Goal: Information Seeking & Learning: Compare options

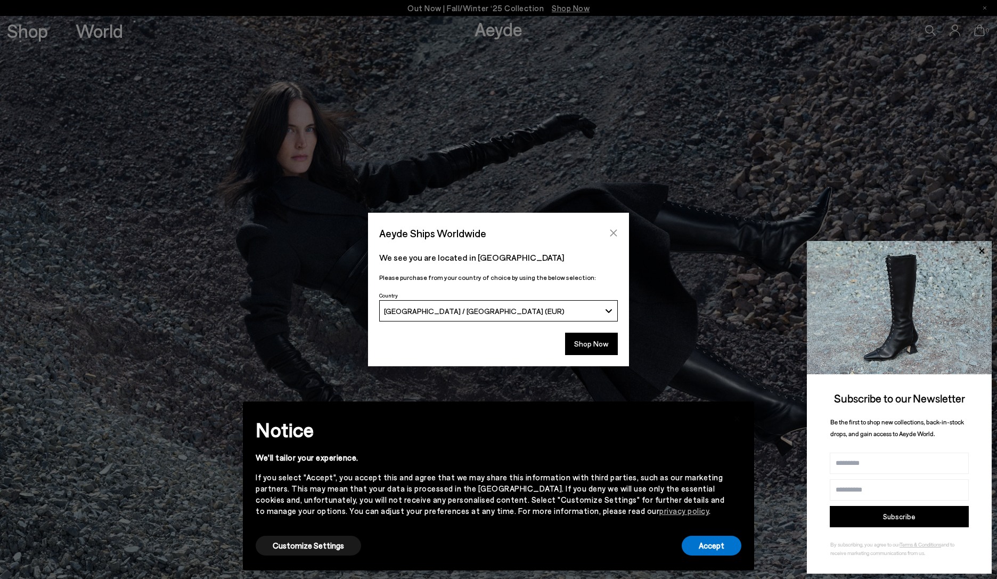
click at [610, 234] on icon "Close" at bounding box center [613, 233] width 9 height 9
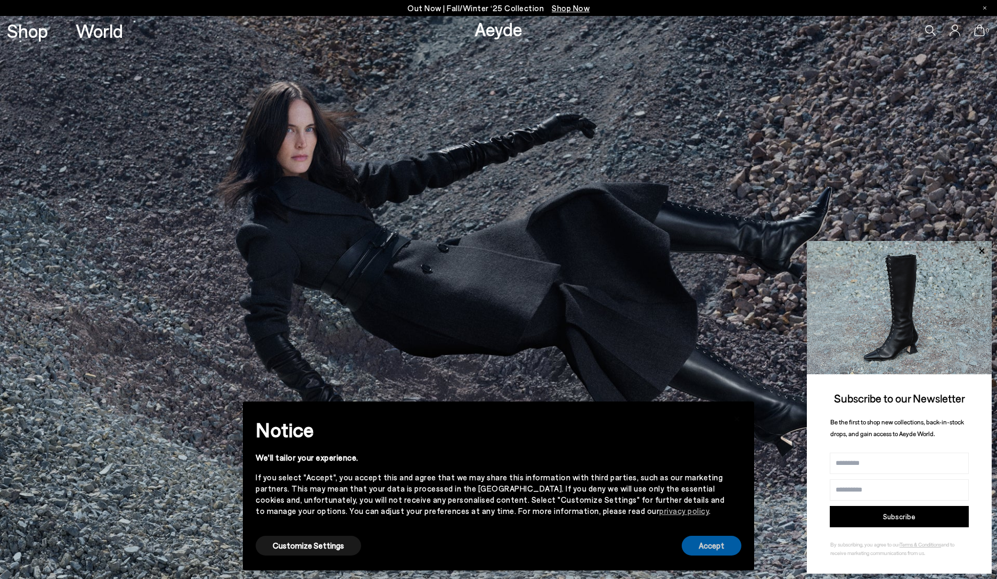
drag, startPoint x: 722, startPoint y: 544, endPoint x: 640, endPoint y: 331, distance: 227.8
click at [720, 544] on button "Accept" at bounding box center [712, 545] width 60 height 20
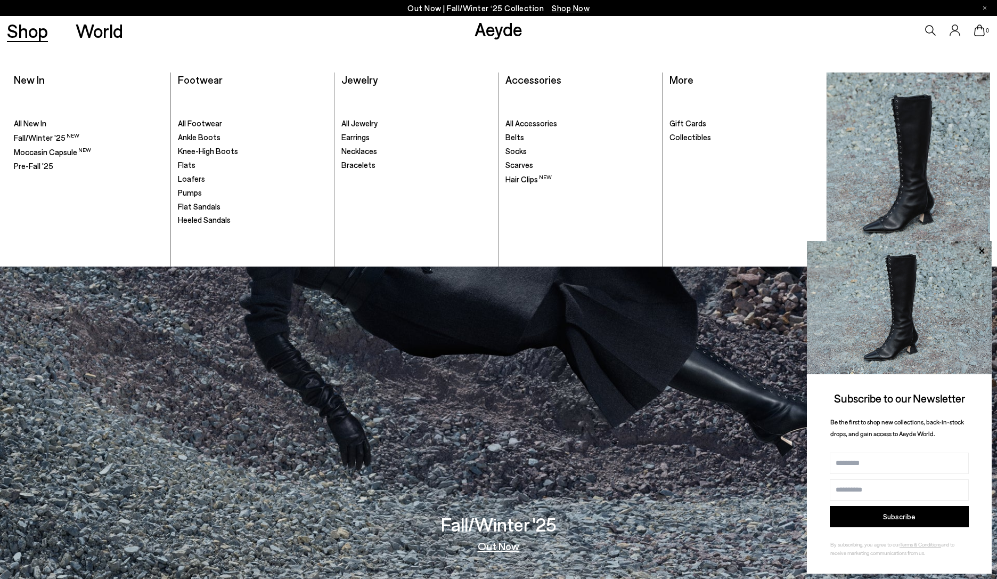
click at [24, 35] on link "Shop" at bounding box center [27, 30] width 41 height 19
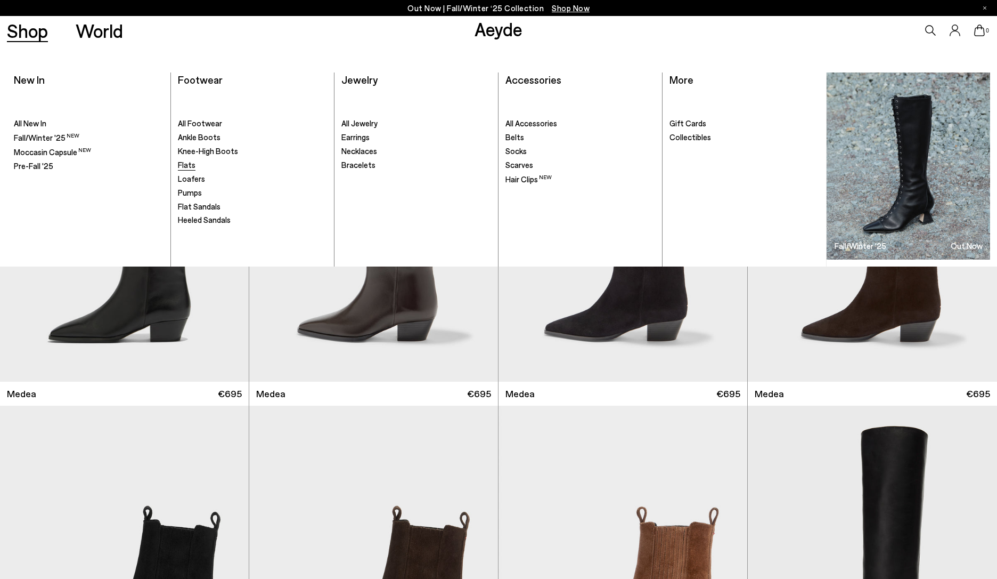
click at [183, 160] on span "Flats" at bounding box center [187, 165] width 18 height 10
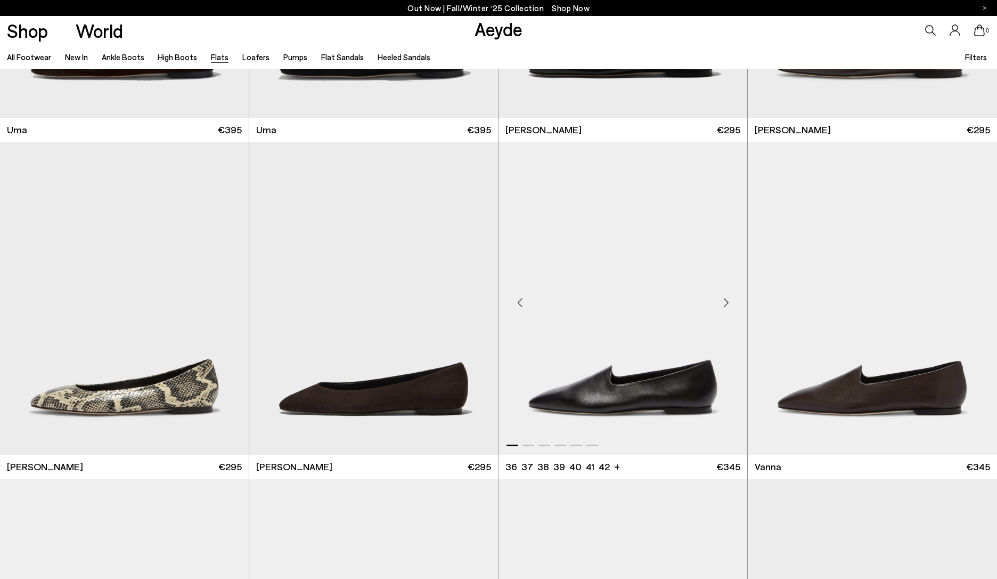
scroll to position [320, 0]
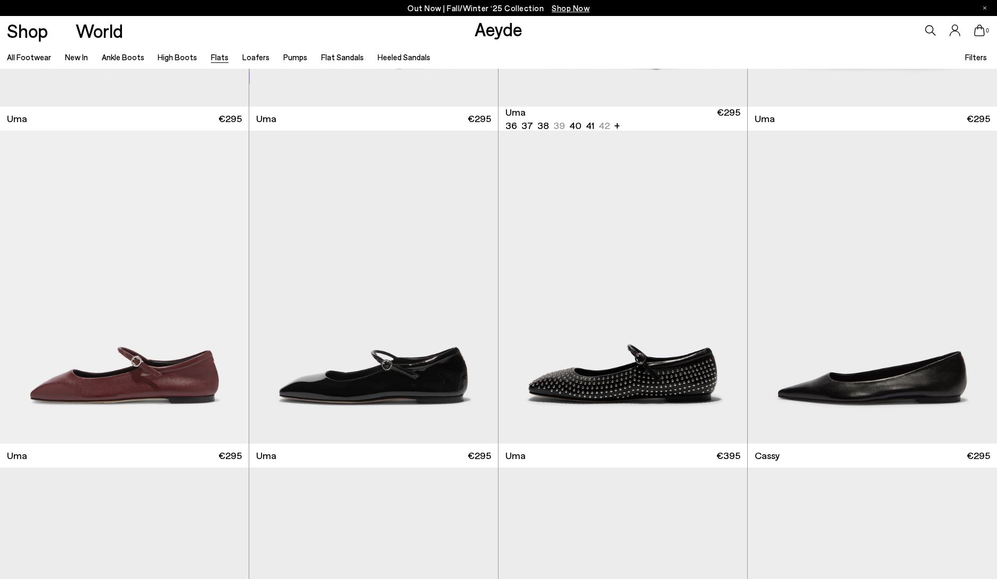
scroll to position [1758, 0]
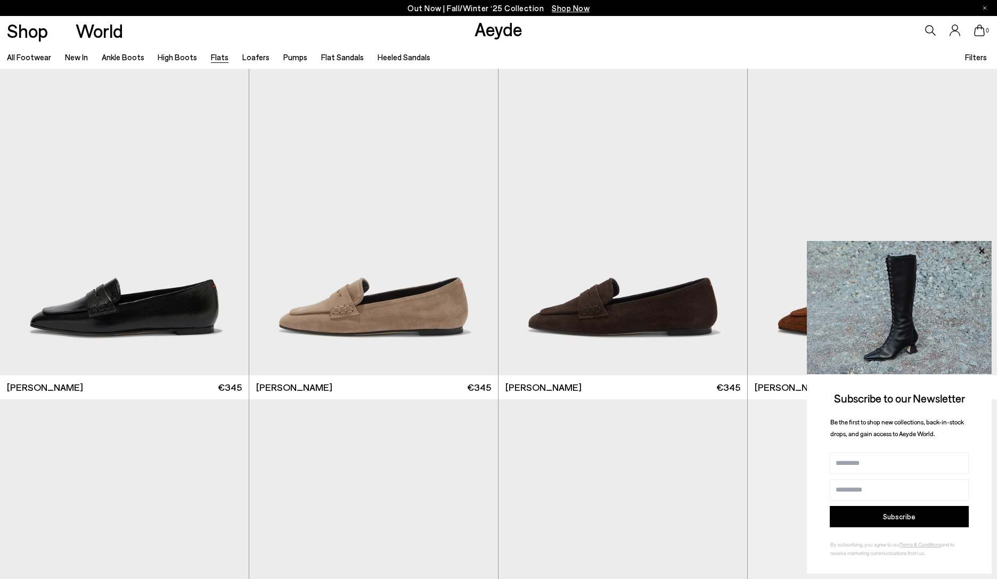
scroll to position [4741, 0]
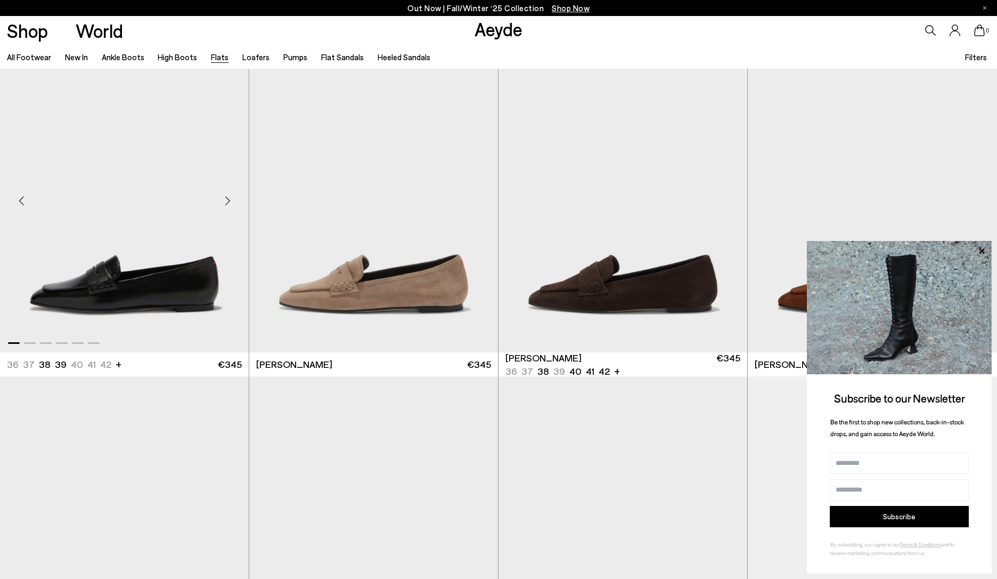
click at [148, 261] on img "1 / 6" at bounding box center [124, 196] width 249 height 313
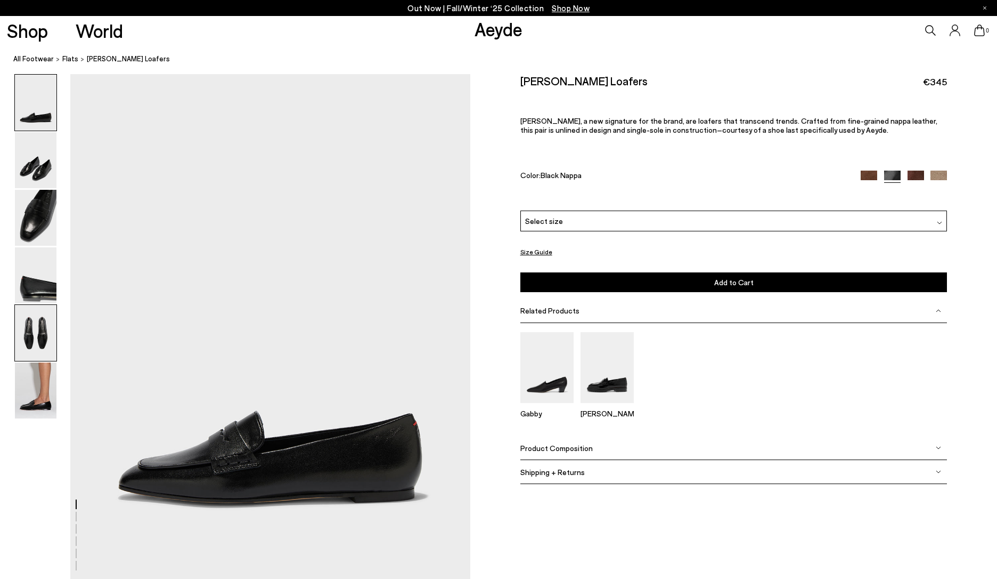
click at [35, 337] on img at bounding box center [36, 333] width 42 height 56
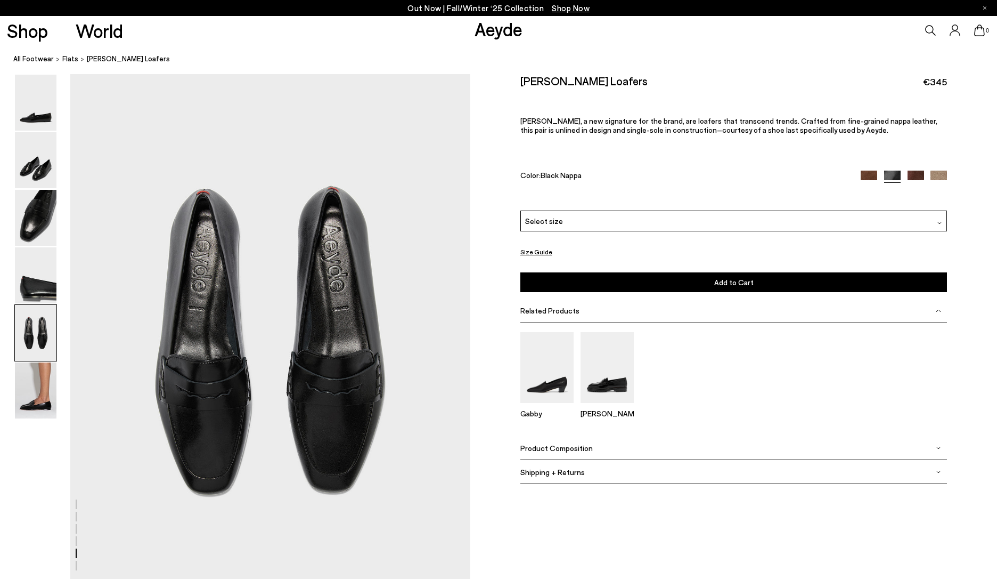
scroll to position [2112, 0]
click at [912, 177] on img at bounding box center [916, 178] width 17 height 17
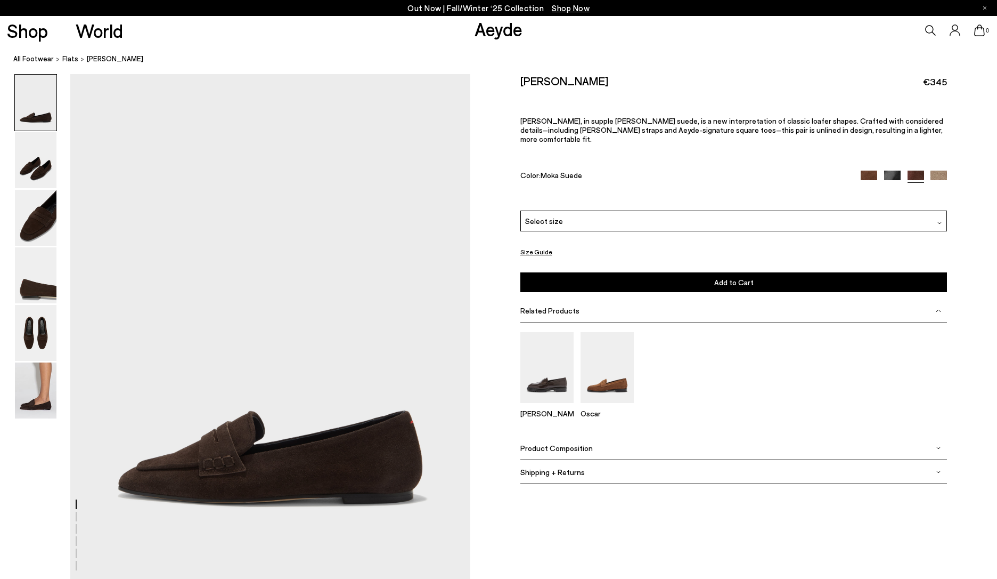
click at [759, 83] on div "Alfie Suede Loafers €345" at bounding box center [733, 81] width 427 height 14
click at [30, 328] on img at bounding box center [36, 333] width 42 height 56
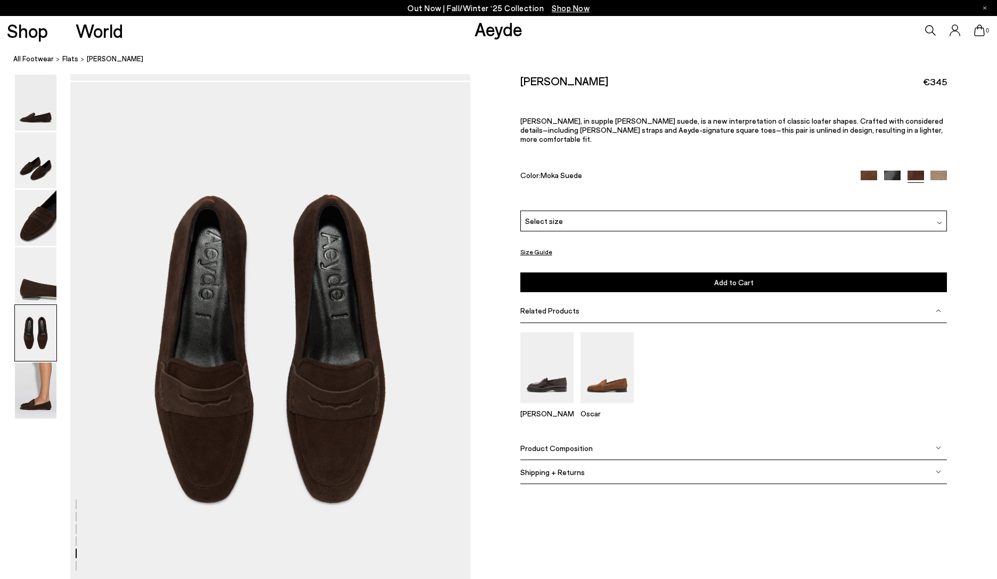
scroll to position [2112, 0]
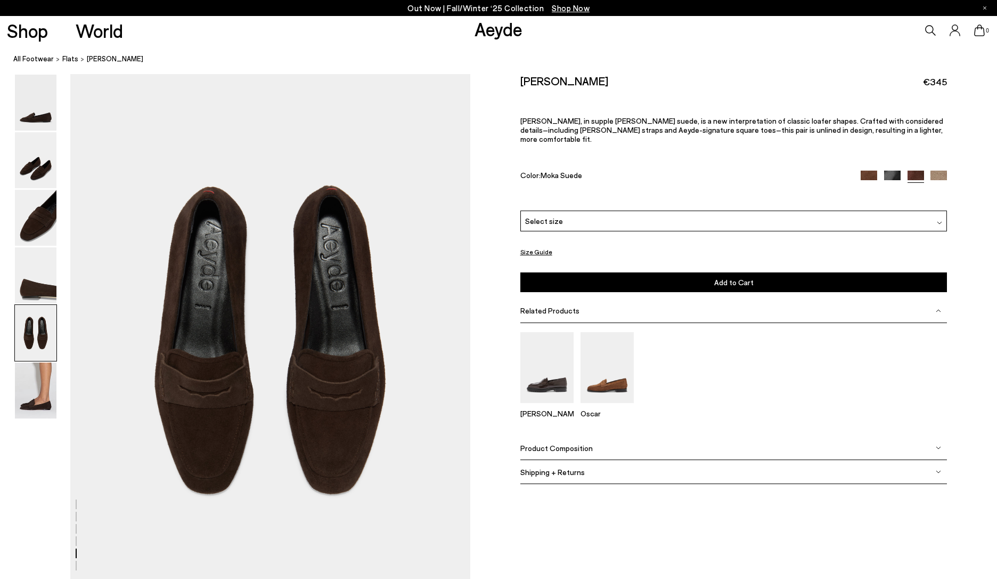
click at [938, 170] on img at bounding box center [939, 178] width 17 height 17
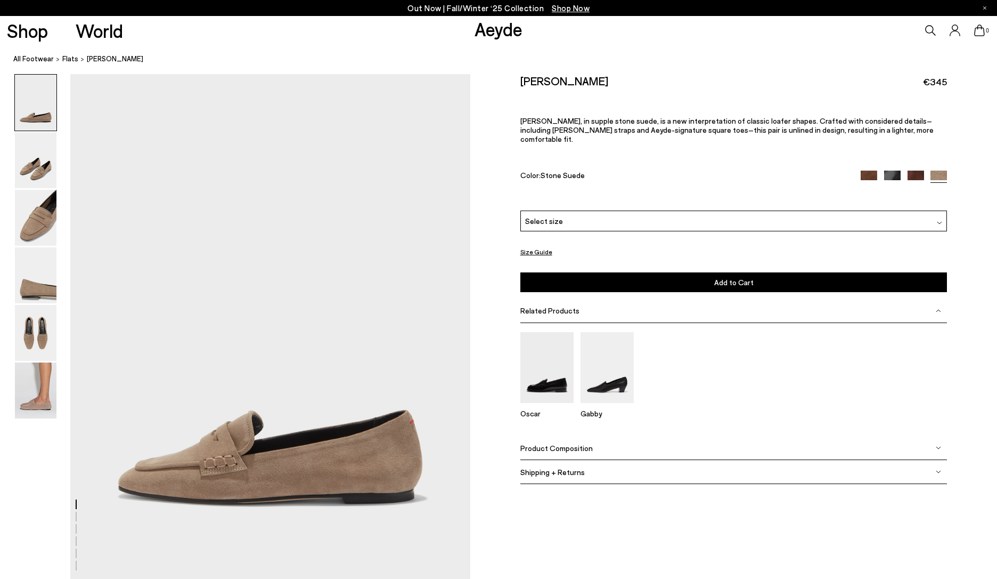
click at [895, 170] on img at bounding box center [892, 178] width 17 height 17
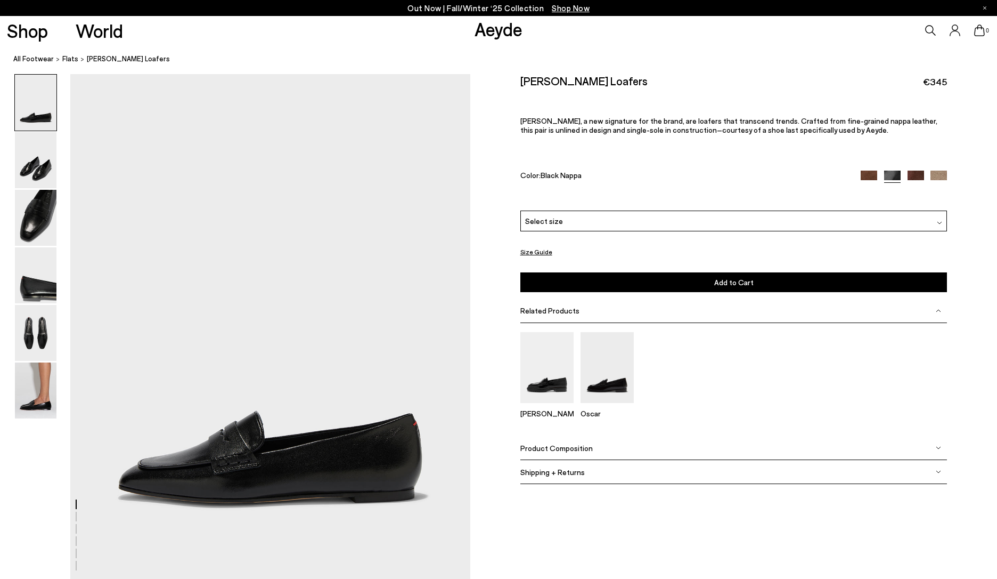
click at [824, 39] on div "0" at bounding box center [831, 30] width 332 height 29
click at [687, 47] on nav "All Footwear flats Alfie Leather Loafers" at bounding box center [505, 59] width 984 height 29
click at [30, 343] on img at bounding box center [36, 333] width 42 height 56
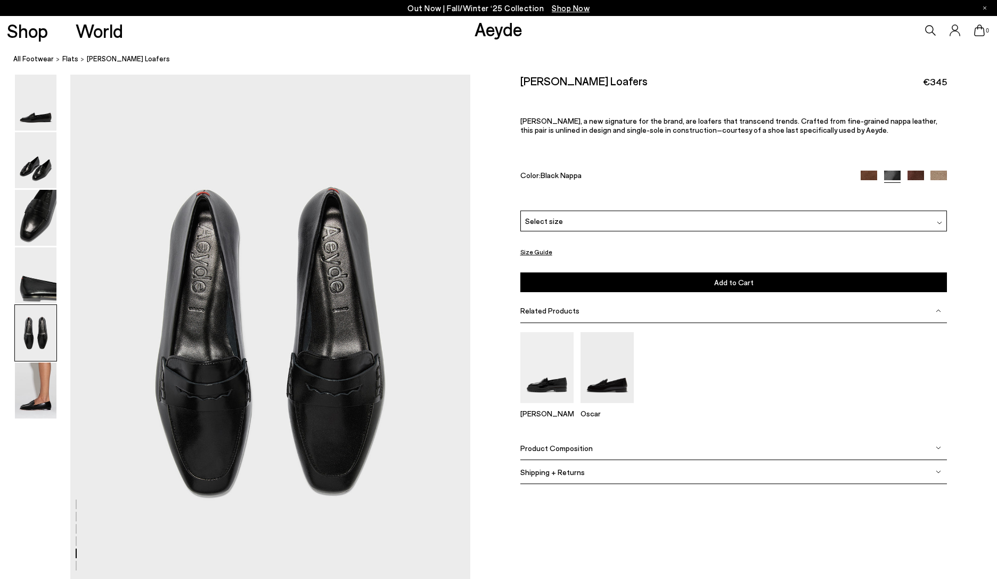
scroll to position [2112, 0]
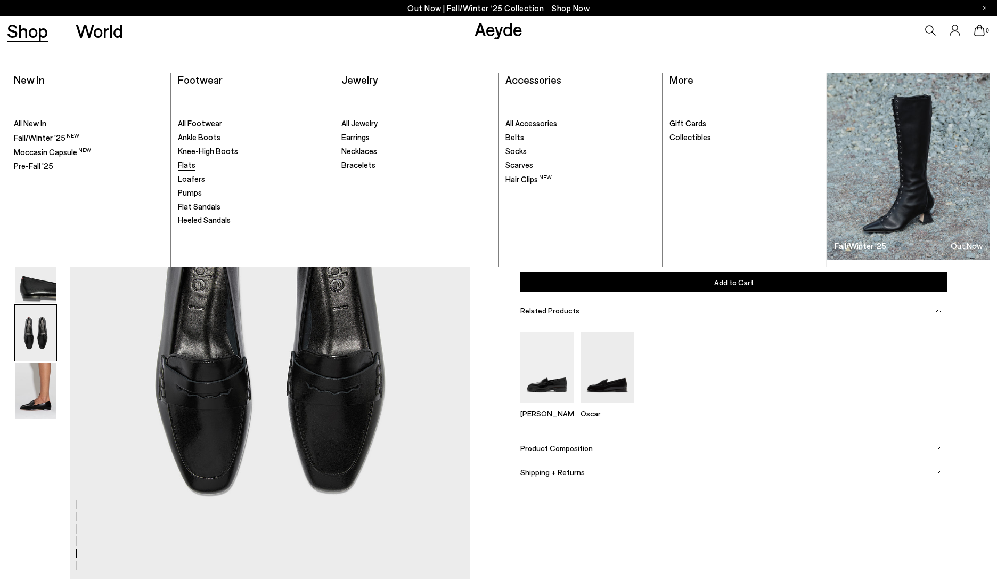
click at [186, 163] on span "Flats" at bounding box center [187, 165] width 18 height 10
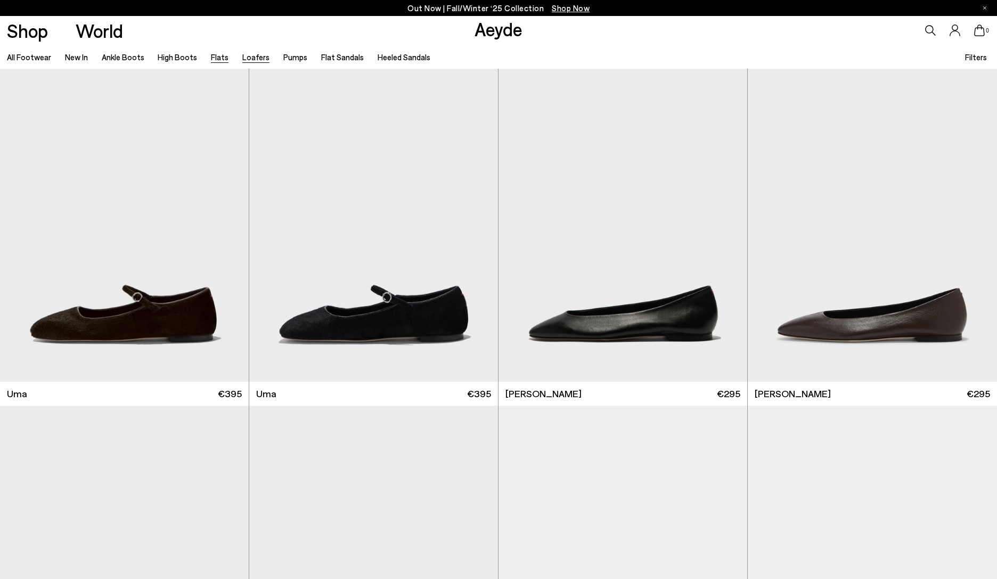
click at [243, 55] on link "Loafers" at bounding box center [255, 57] width 27 height 10
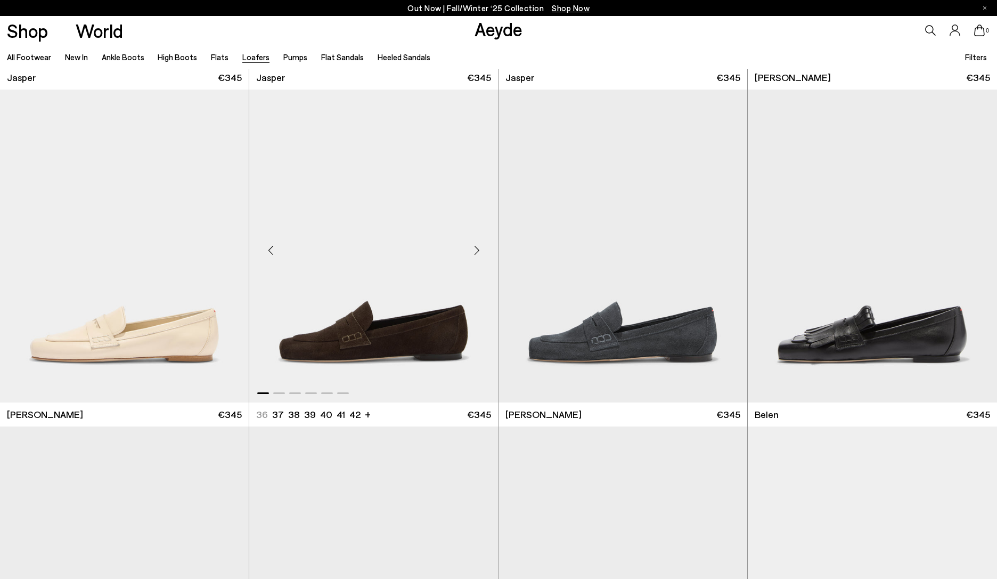
scroll to position [320, 0]
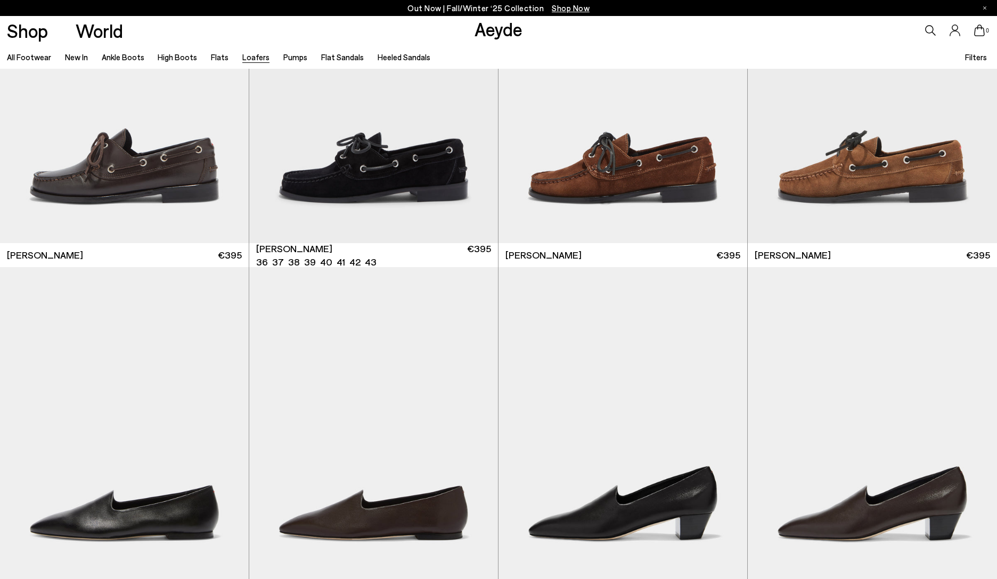
scroll to position [1918, 0]
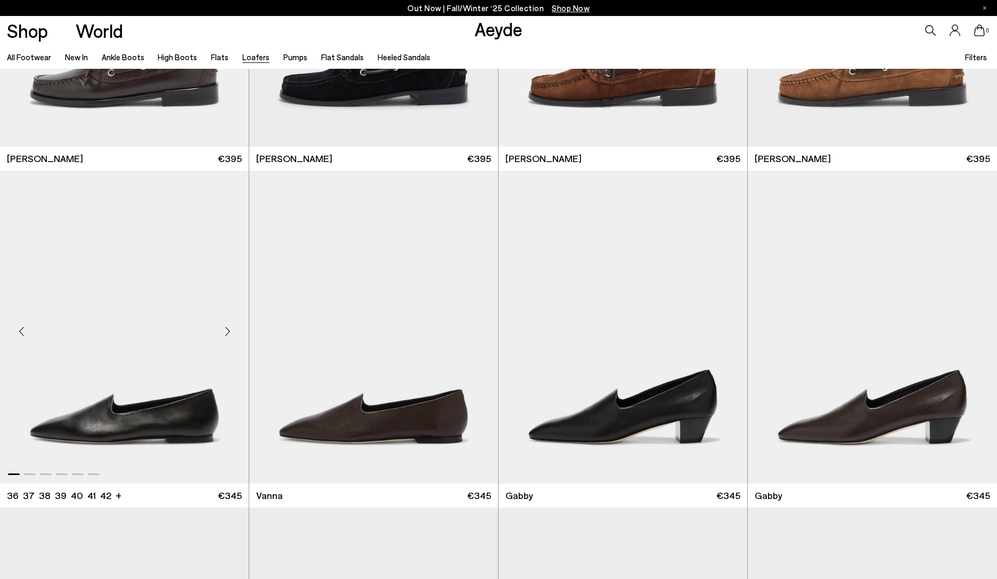
click at [148, 425] on img "1 / 6" at bounding box center [124, 326] width 249 height 313
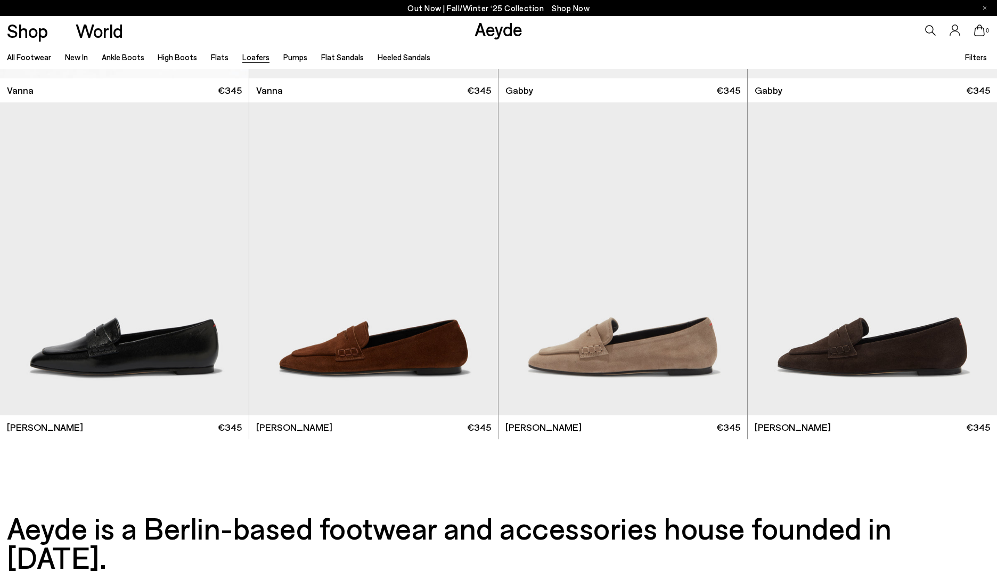
scroll to position [2314, 0]
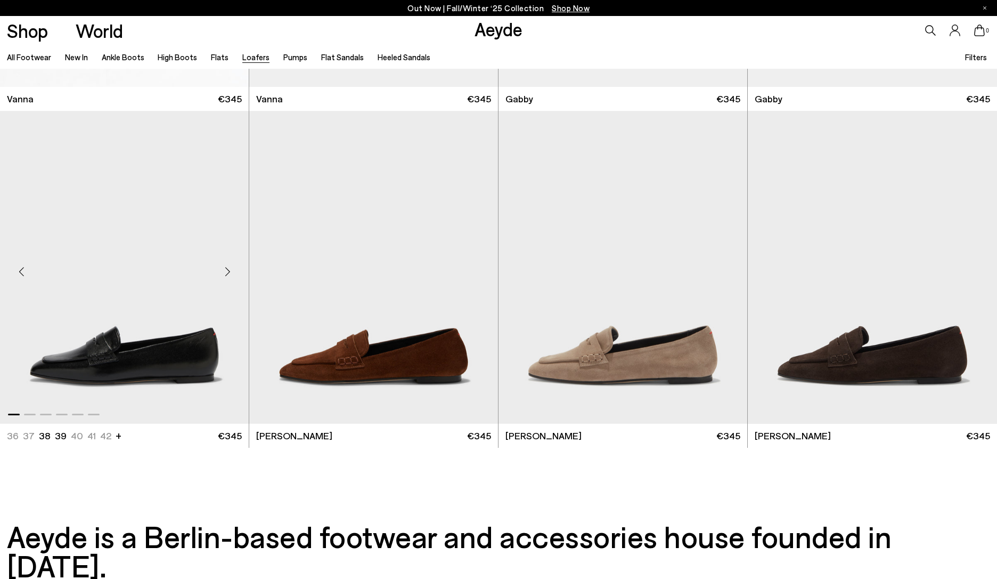
click at [103, 371] on img "1 / 6" at bounding box center [124, 267] width 249 height 313
click at [216, 59] on link "Flats" at bounding box center [220, 57] width 18 height 10
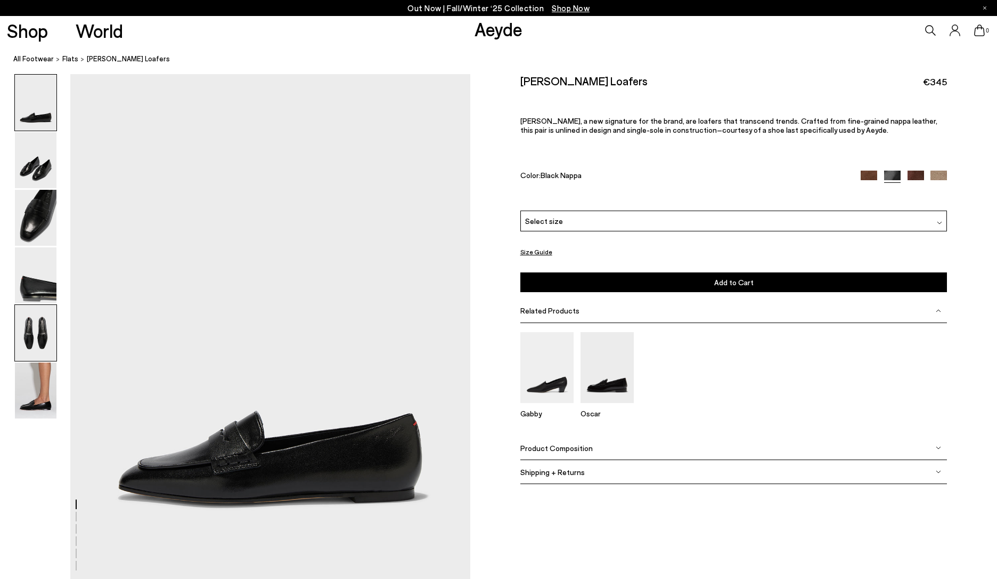
click at [20, 330] on img at bounding box center [36, 333] width 42 height 56
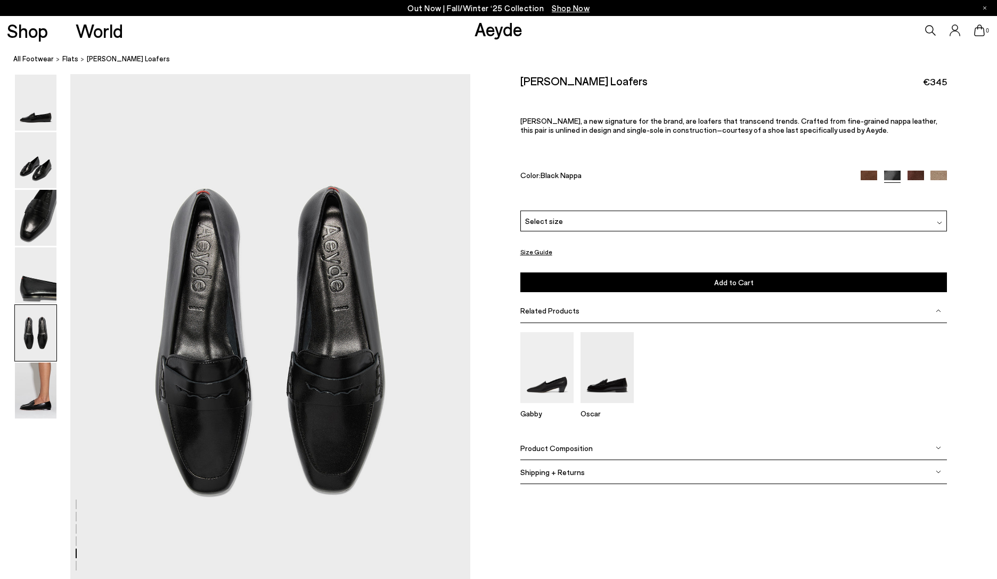
scroll to position [2112, 0]
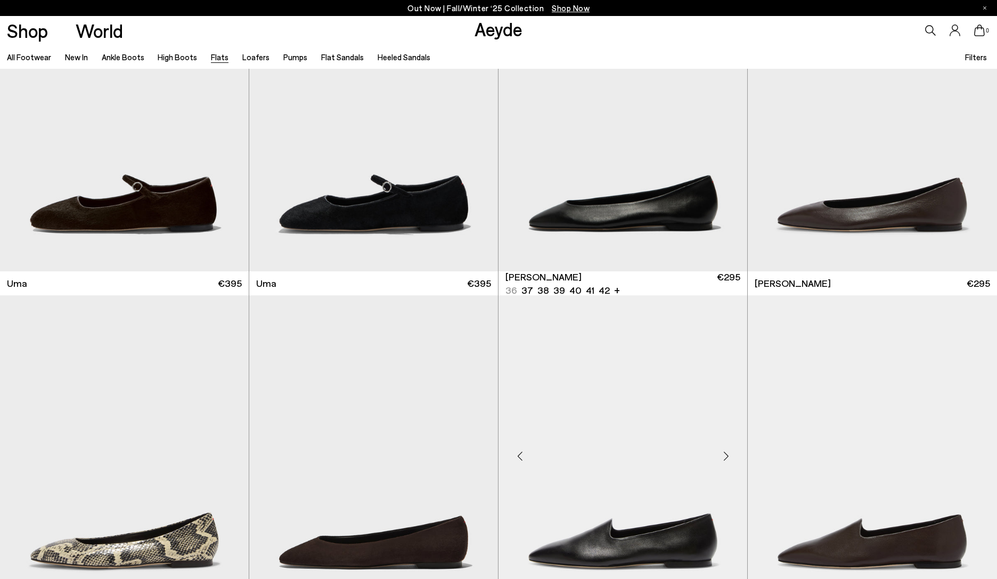
scroll to position [320, 0]
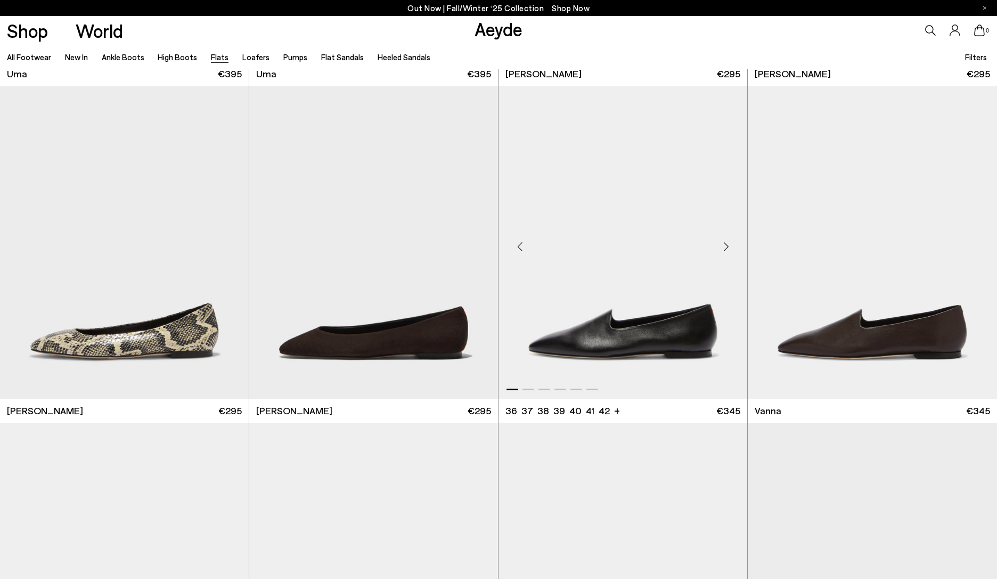
click at [603, 322] on img "1 / 6" at bounding box center [623, 242] width 249 height 313
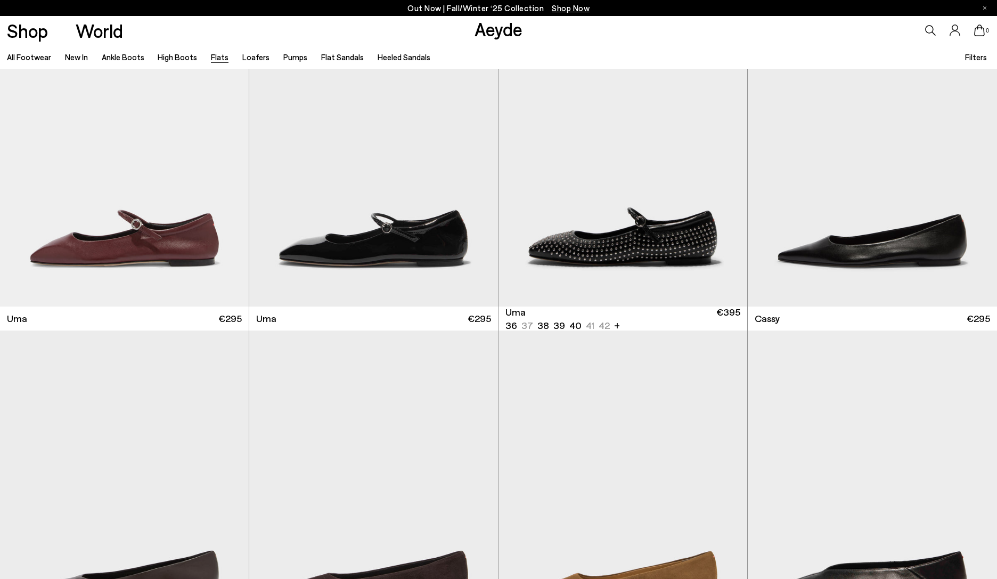
scroll to position [2024, 0]
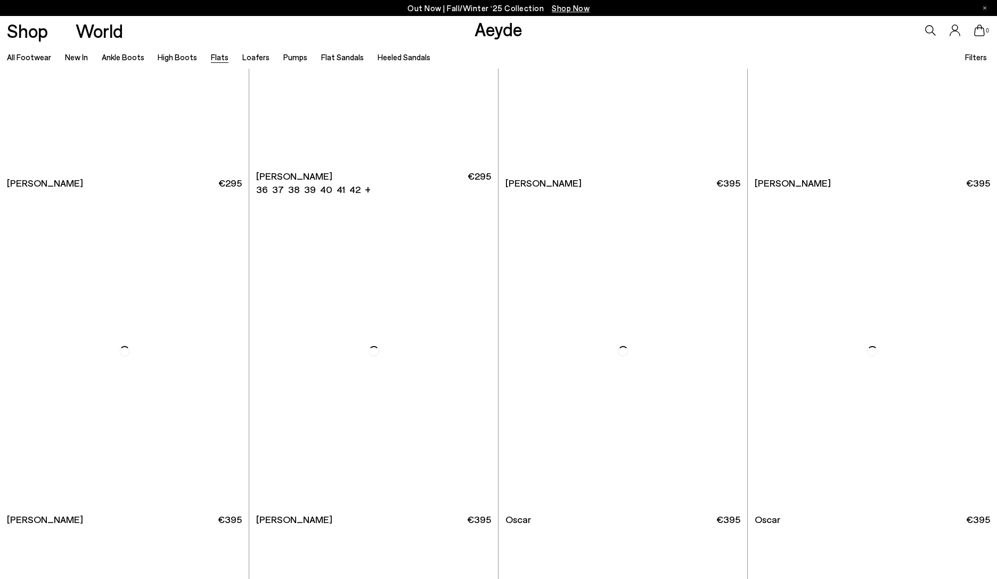
scroll to position [6926, 0]
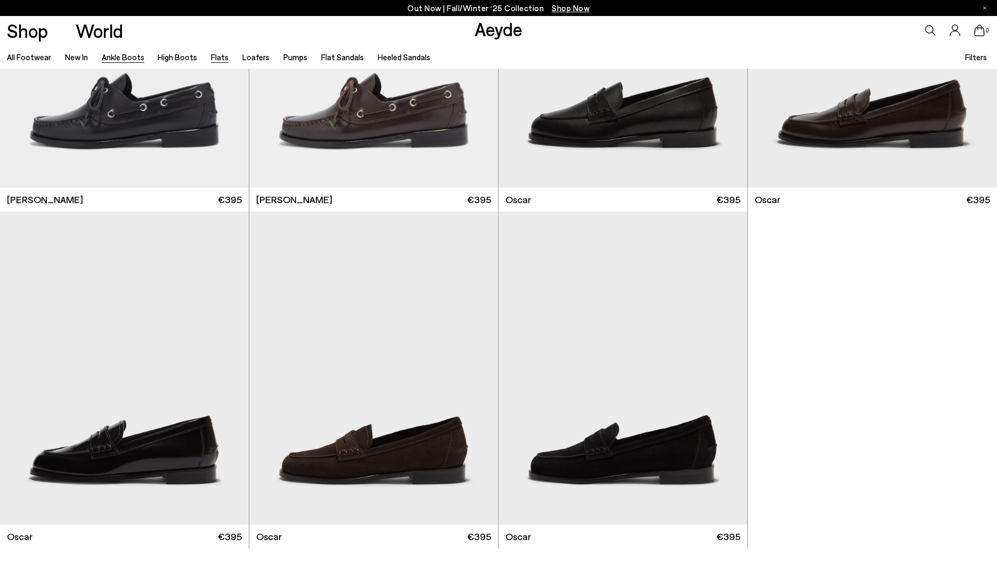
click at [116, 55] on link "Ankle Boots" at bounding box center [123, 57] width 43 height 10
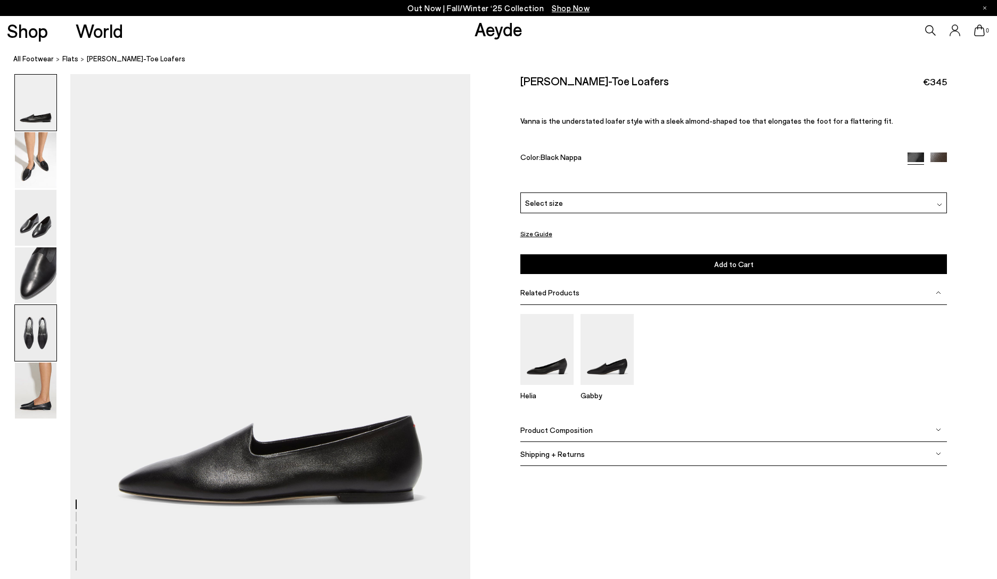
click at [28, 333] on img at bounding box center [36, 333] width 42 height 56
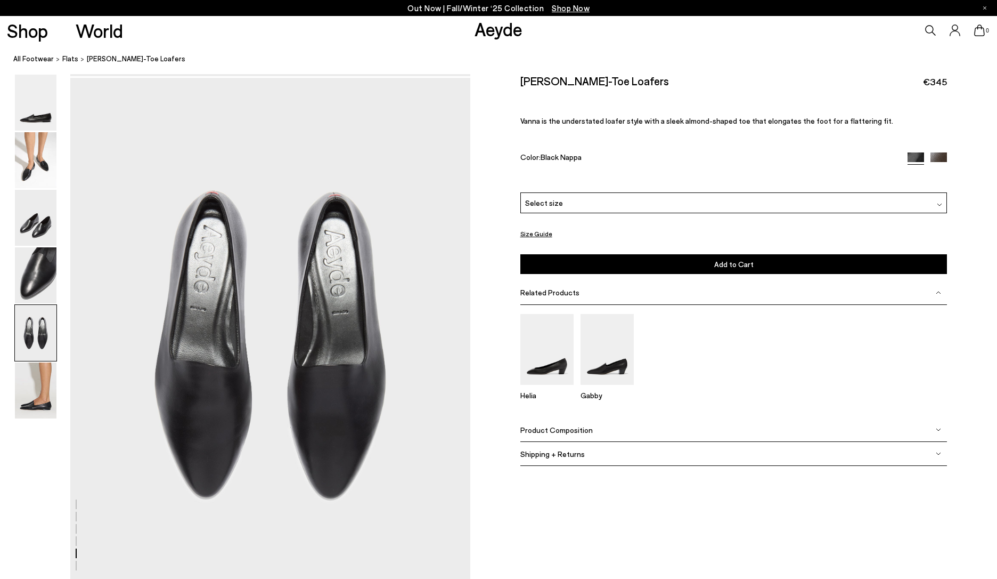
scroll to position [2112, 0]
